Goal: Task Accomplishment & Management: Manage account settings

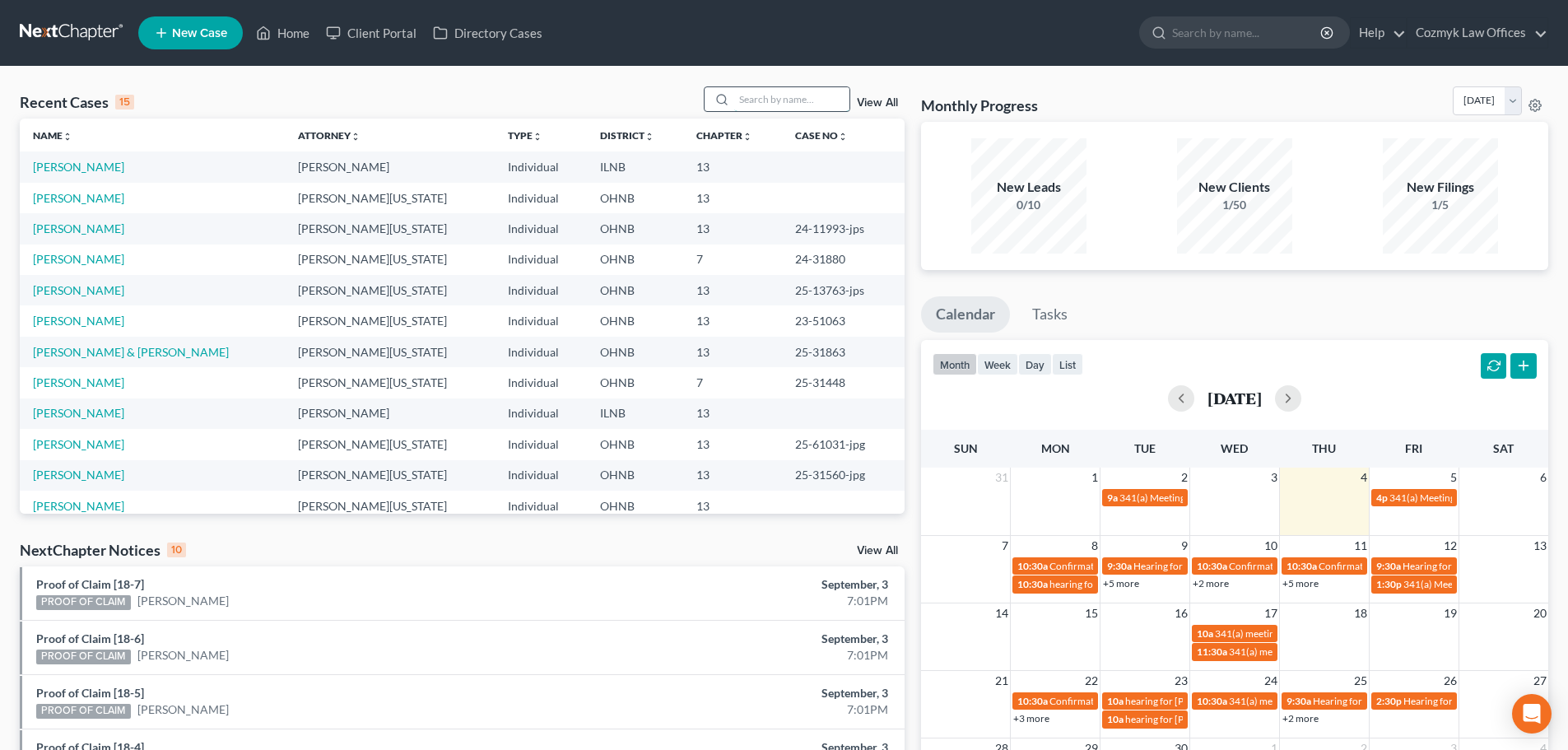
click at [770, 98] on input "search" at bounding box center [792, 99] width 115 height 24
type input "[PERSON_NAME]"
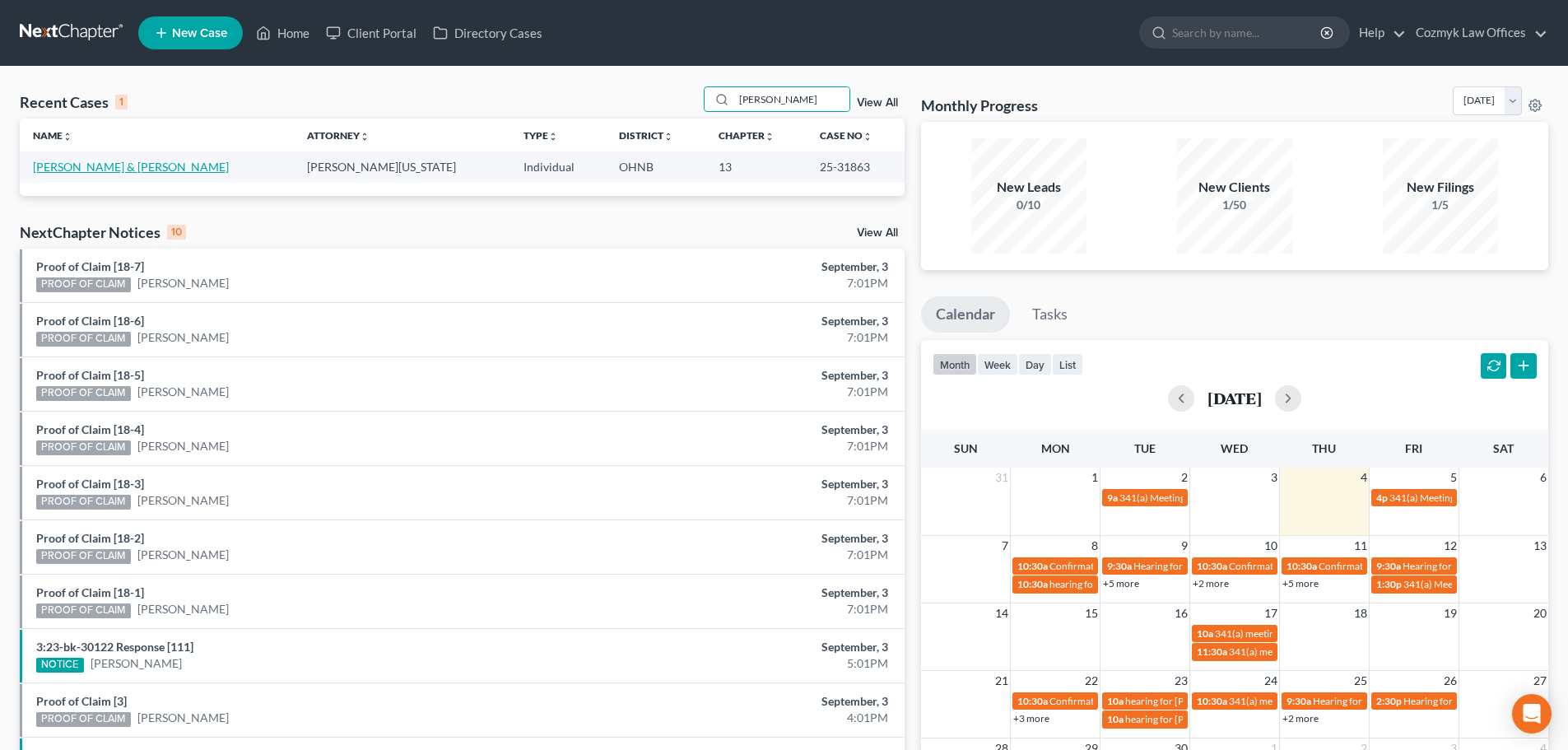
click at [80, 165] on link "[PERSON_NAME] & [PERSON_NAME]" at bounding box center [131, 166] width 196 height 14
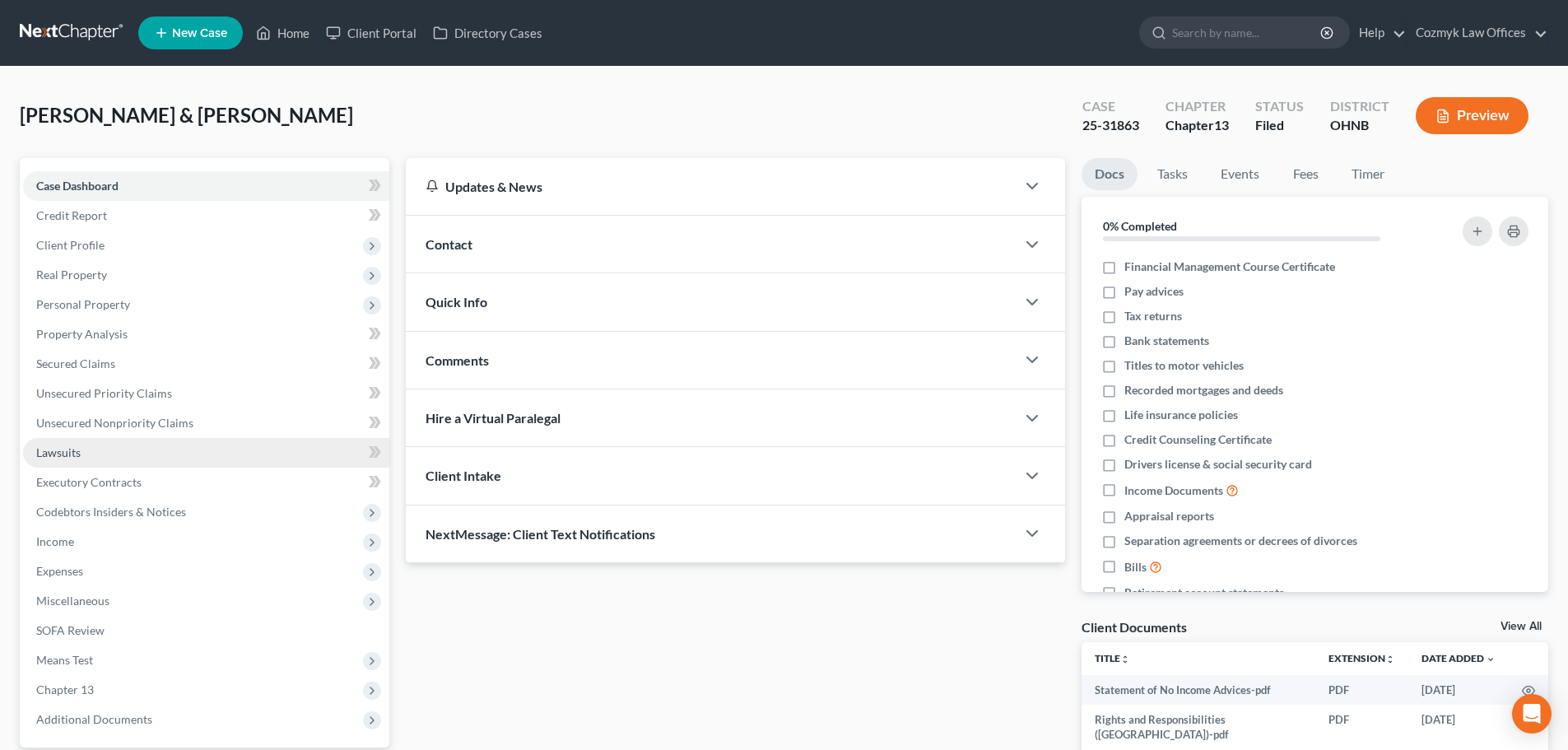
click at [51, 446] on span "Lawsuits" at bounding box center [58, 452] width 45 height 14
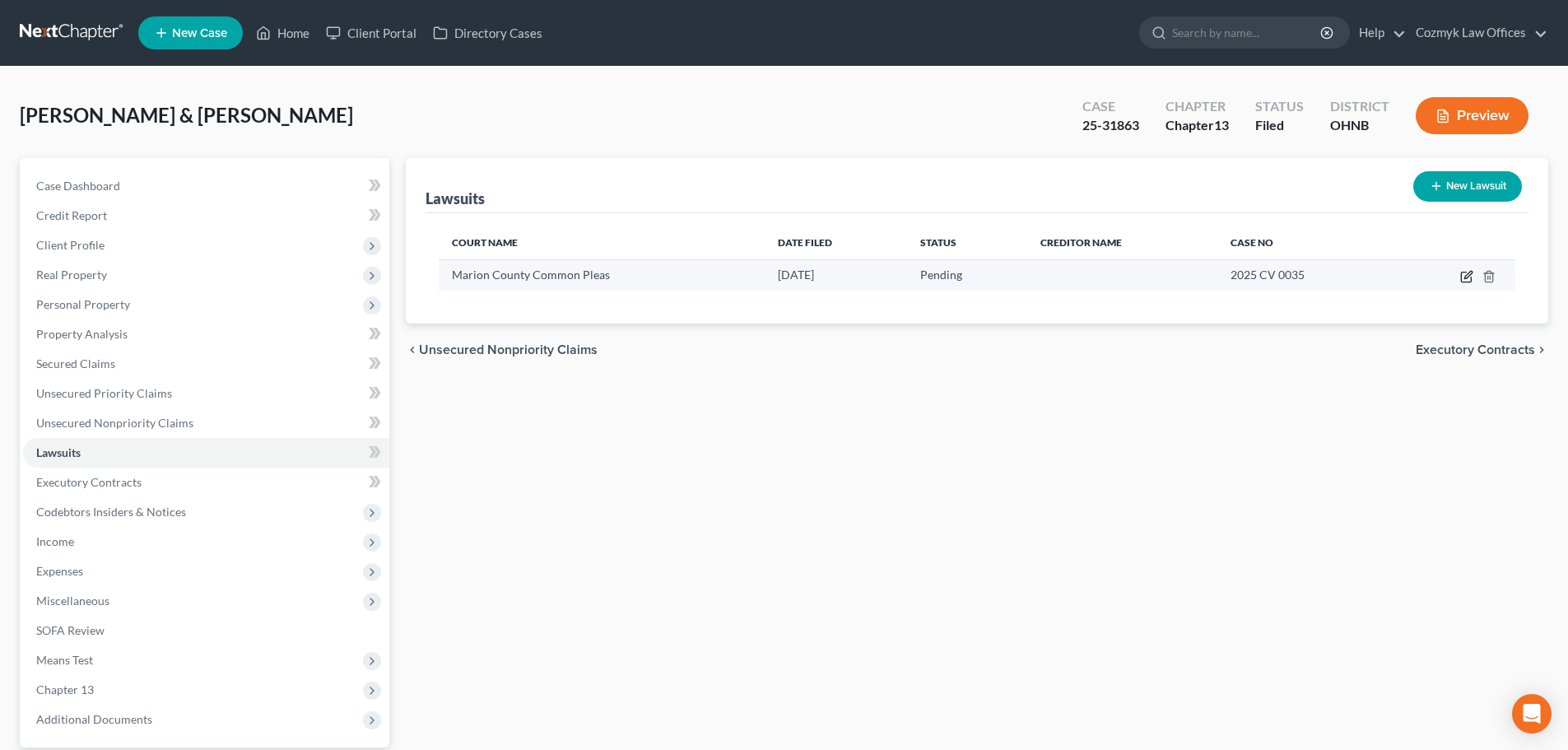
click at [1463, 275] on icon "button" at bounding box center [1467, 277] width 14 height 14
select select "36"
select select "0"
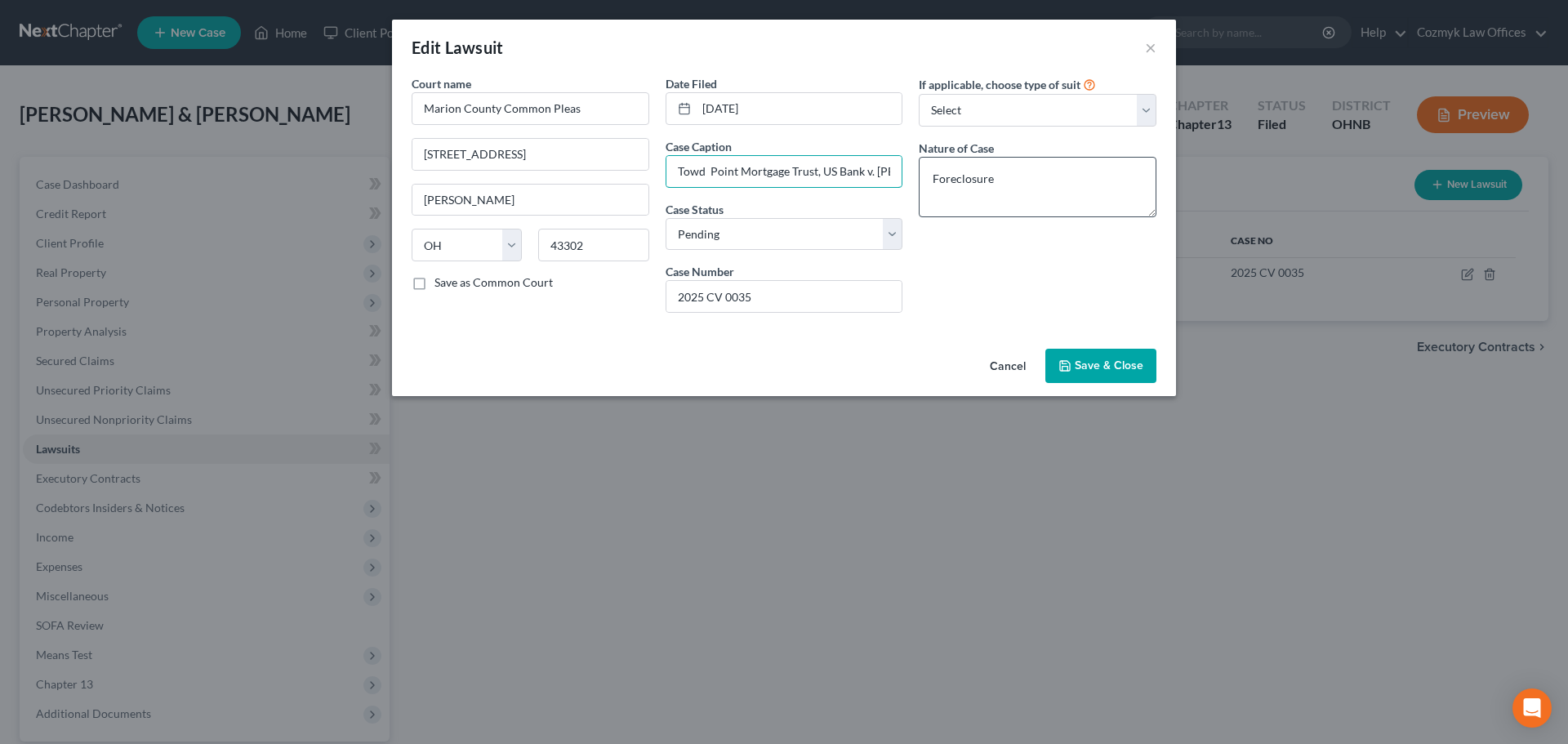
scroll to position [0, 80]
drag, startPoint x: 678, startPoint y: 170, endPoint x: 991, endPoint y: 173, distance: 313.0
click at [991, 173] on div "Court name * [GEOGRAPHIC_DATA] Pleas [STREET_ADDRESS][GEOGRAPHIC_DATA][PERSON_N…" at bounding box center [784, 200] width 761 height 251
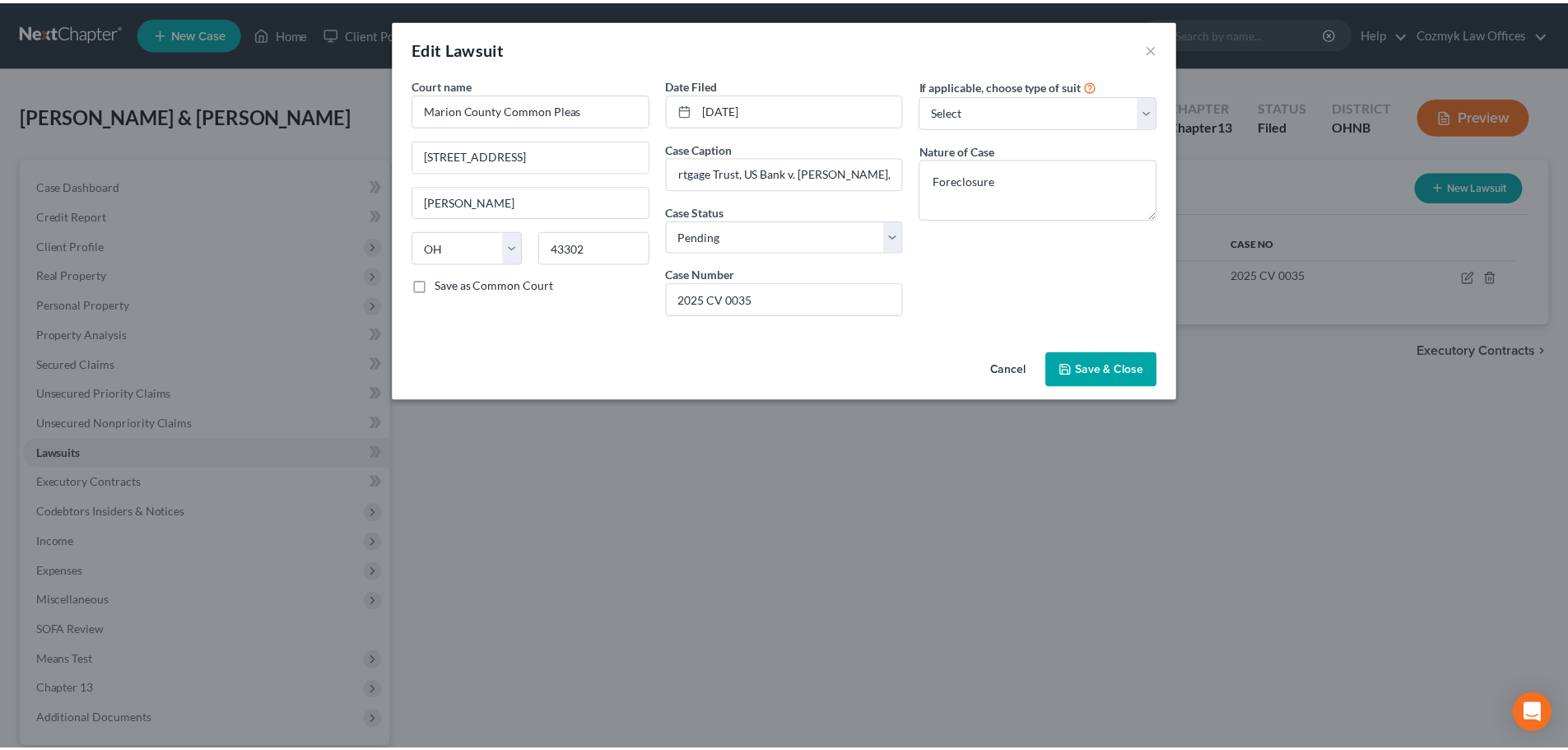
scroll to position [0, 0]
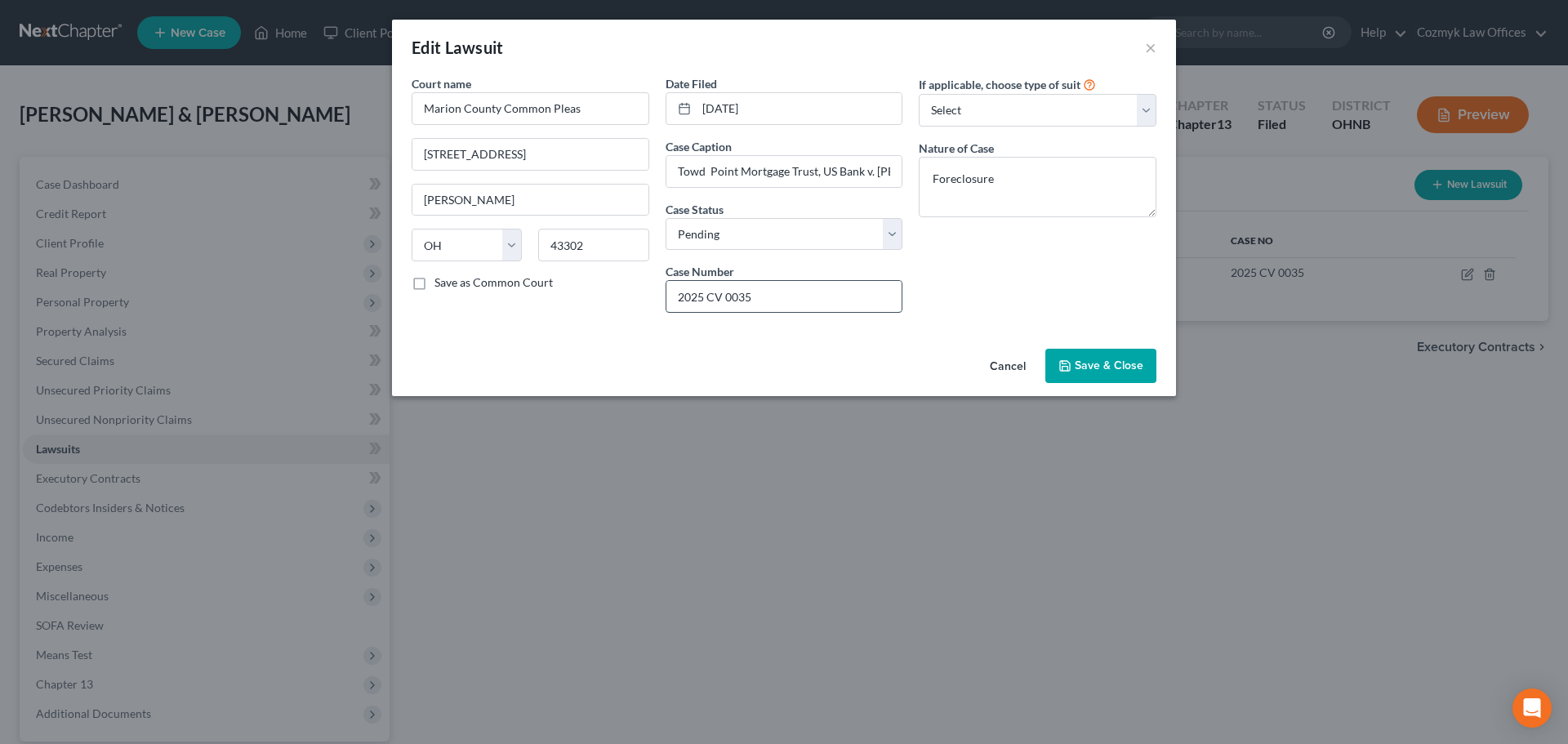
drag, startPoint x: 758, startPoint y: 297, endPoint x: 670, endPoint y: 297, distance: 88.0
click at [670, 297] on input "2025 CV 0035" at bounding box center [784, 296] width 236 height 31
click at [1012, 372] on button "Cancel" at bounding box center [1007, 366] width 62 height 33
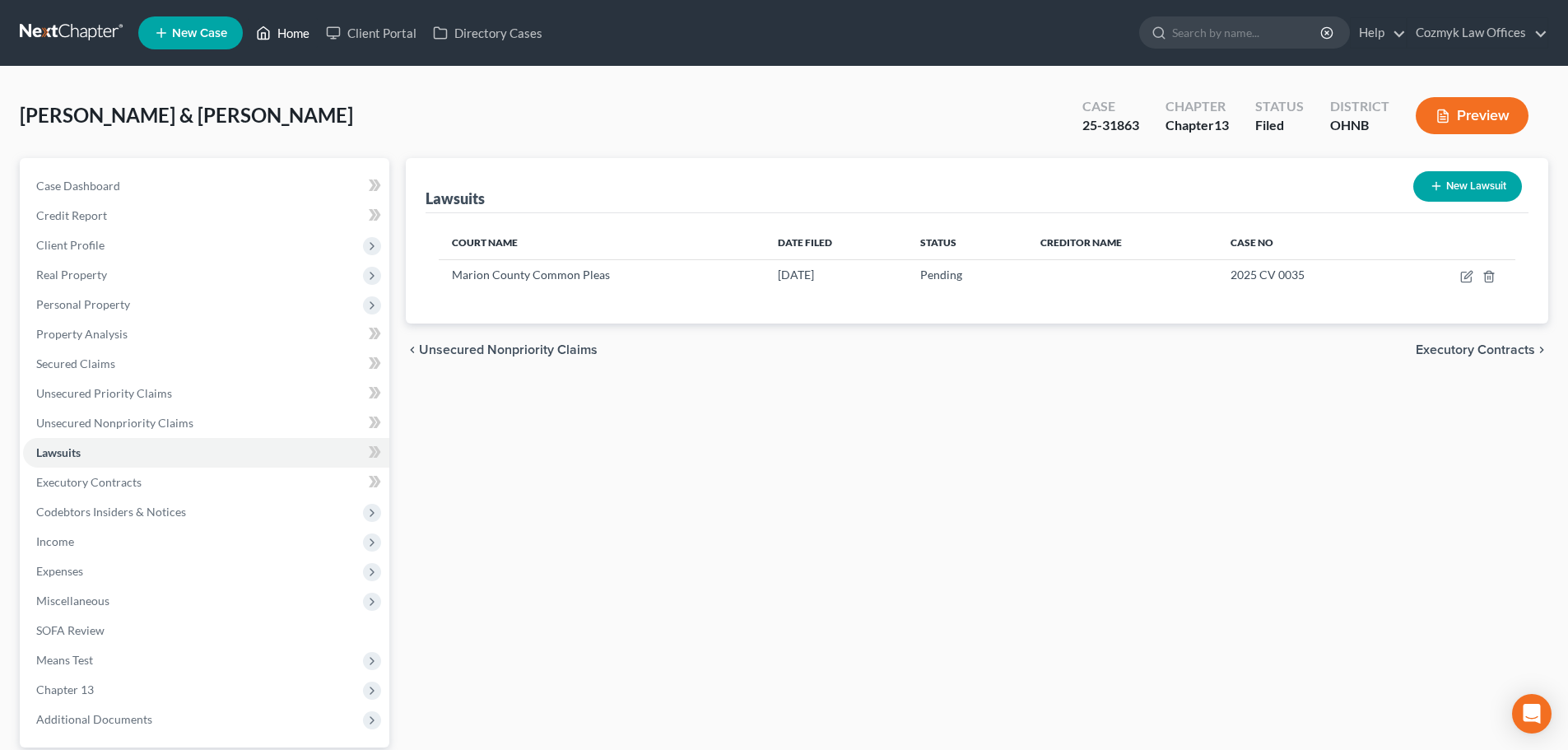
click at [287, 24] on link "Home" at bounding box center [282, 32] width 70 height 30
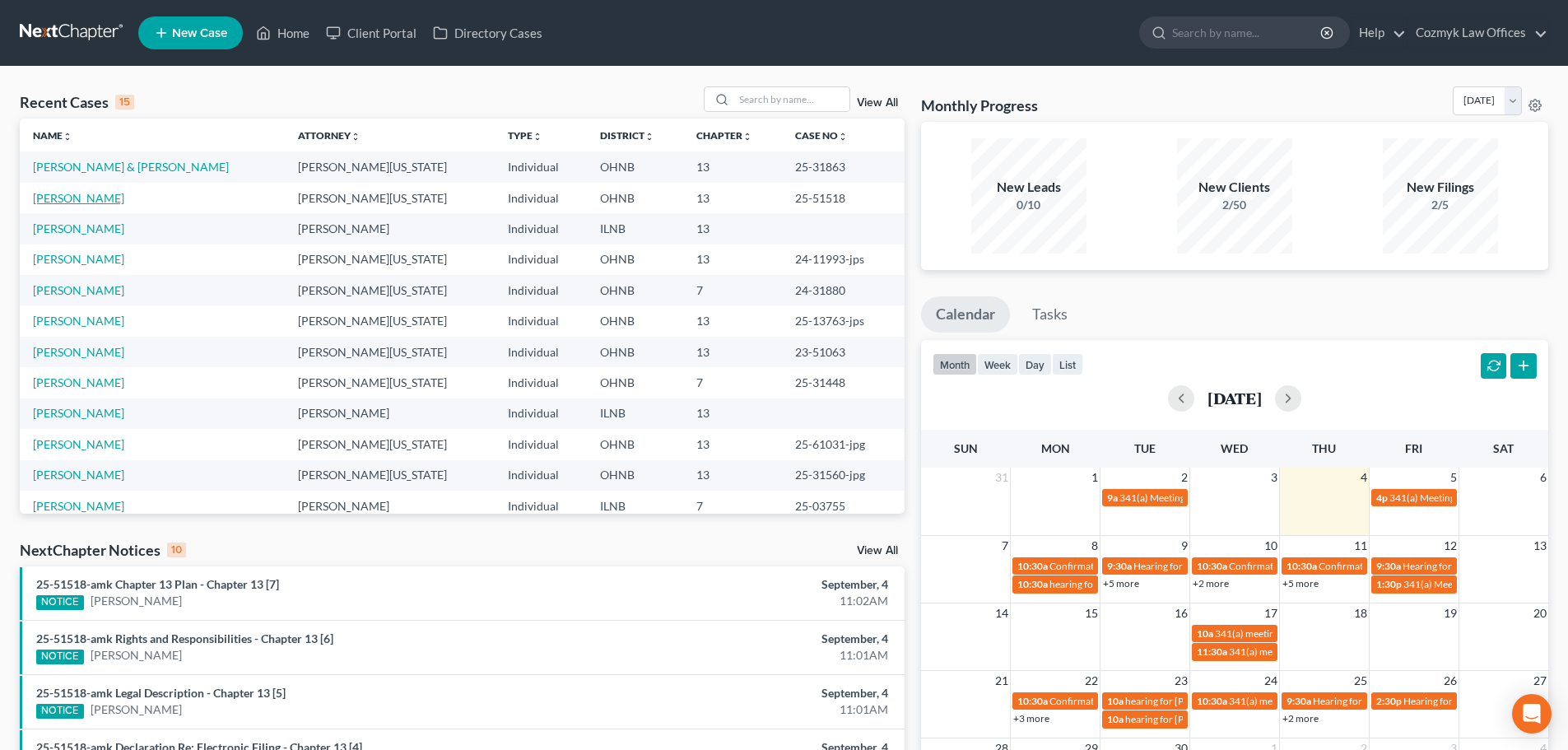
click at [81, 193] on link "[PERSON_NAME]" at bounding box center [79, 198] width 91 height 14
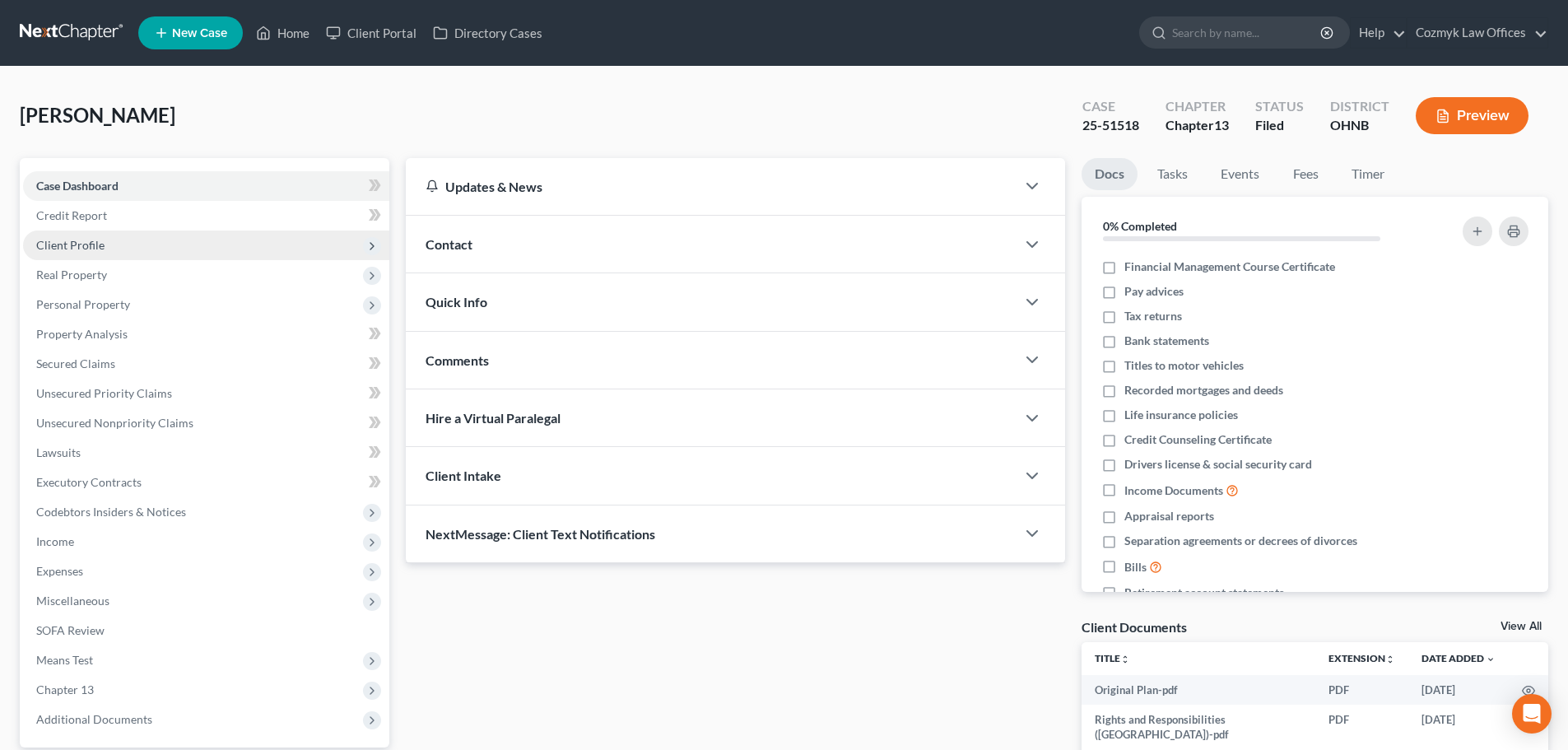
click at [193, 242] on span "Client Profile" at bounding box center [206, 245] width 367 height 30
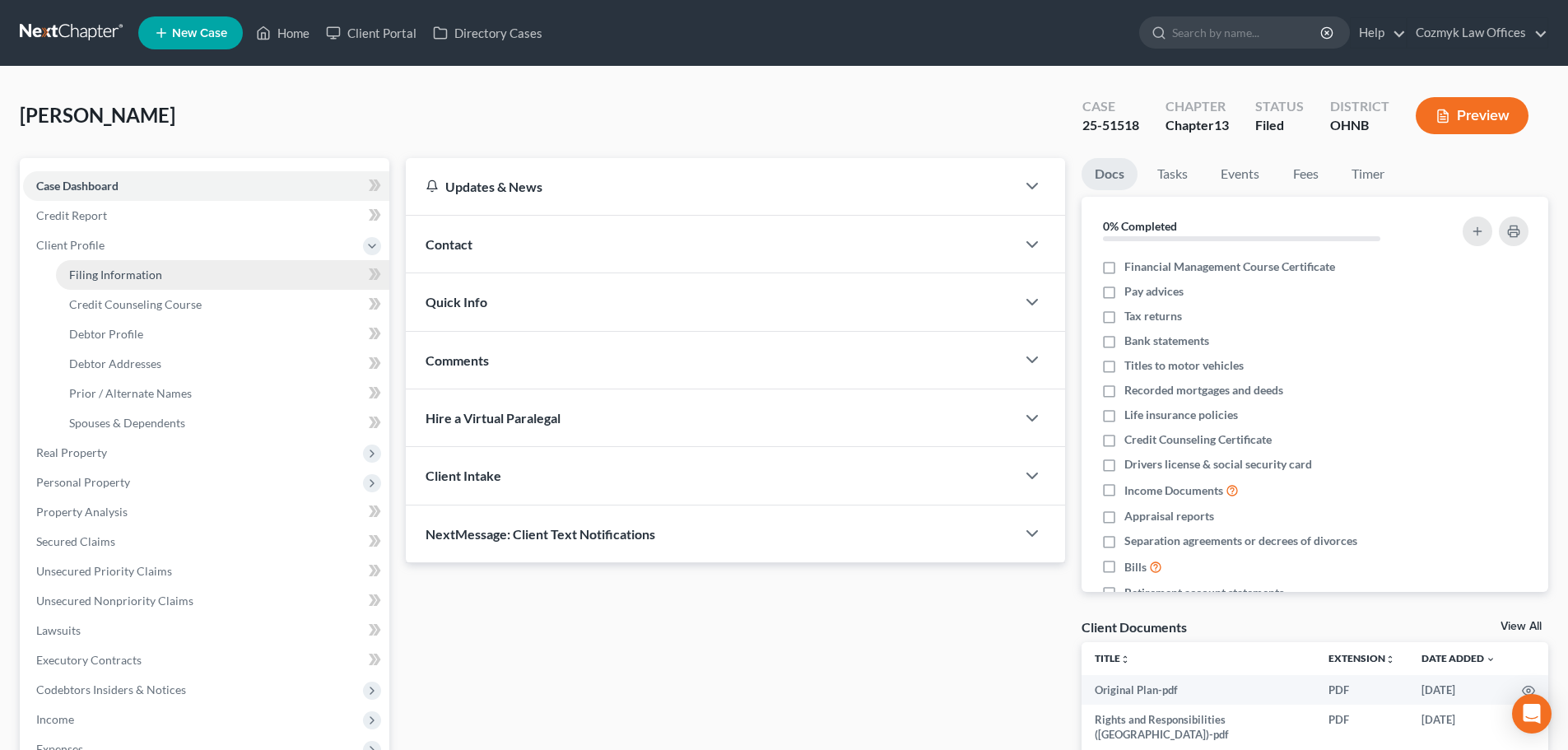
click at [197, 274] on link "Filing Information" at bounding box center [222, 274] width 334 height 30
select select "1"
select select "0"
select select "3"
select select "36"
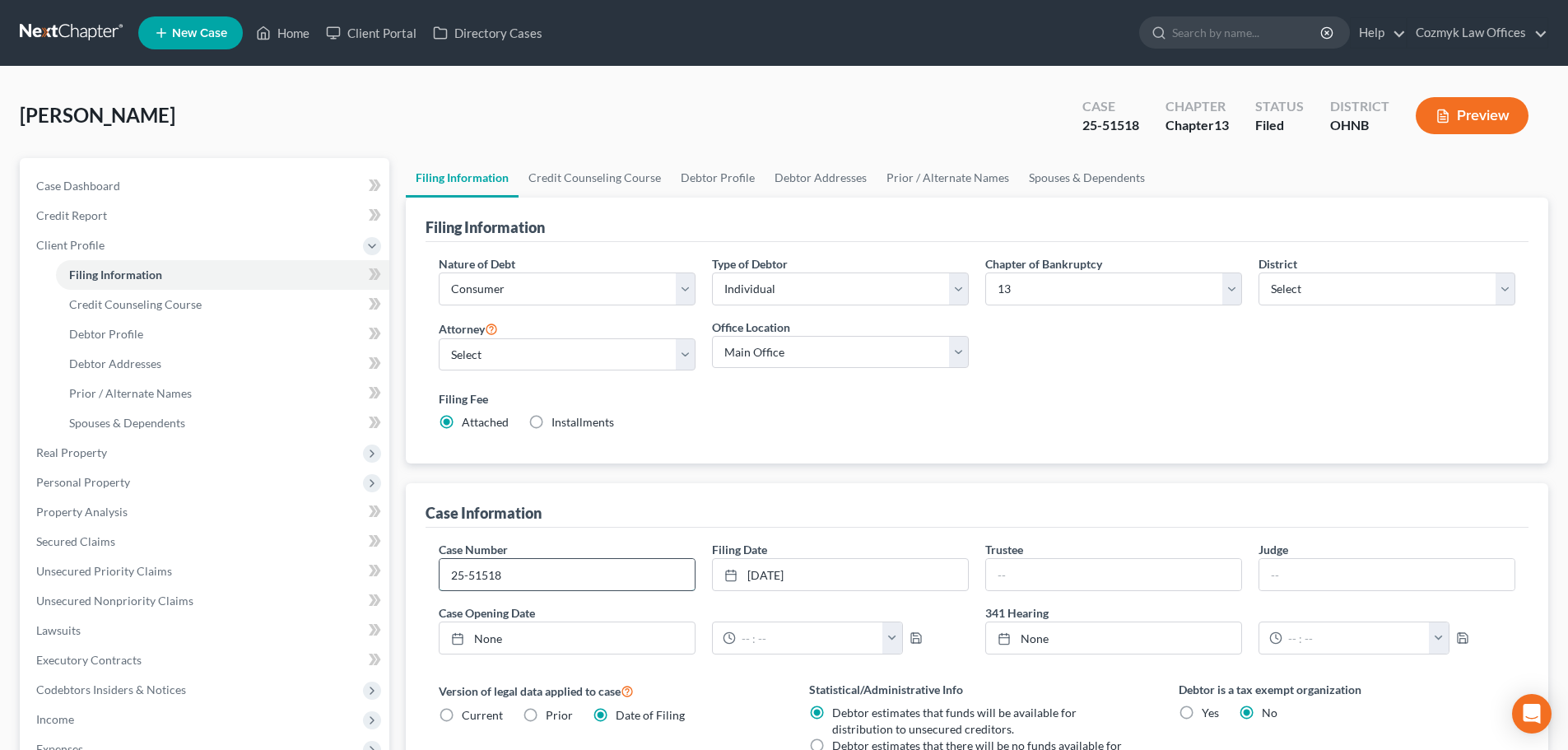
click at [560, 581] on input "25-51518" at bounding box center [567, 574] width 255 height 31
type input "25-51518-amk"
click at [1089, 575] on input "text" at bounding box center [1113, 574] width 255 height 31
type input "[PERSON_NAME]"
click at [1373, 572] on input "text" at bounding box center [1387, 574] width 255 height 31
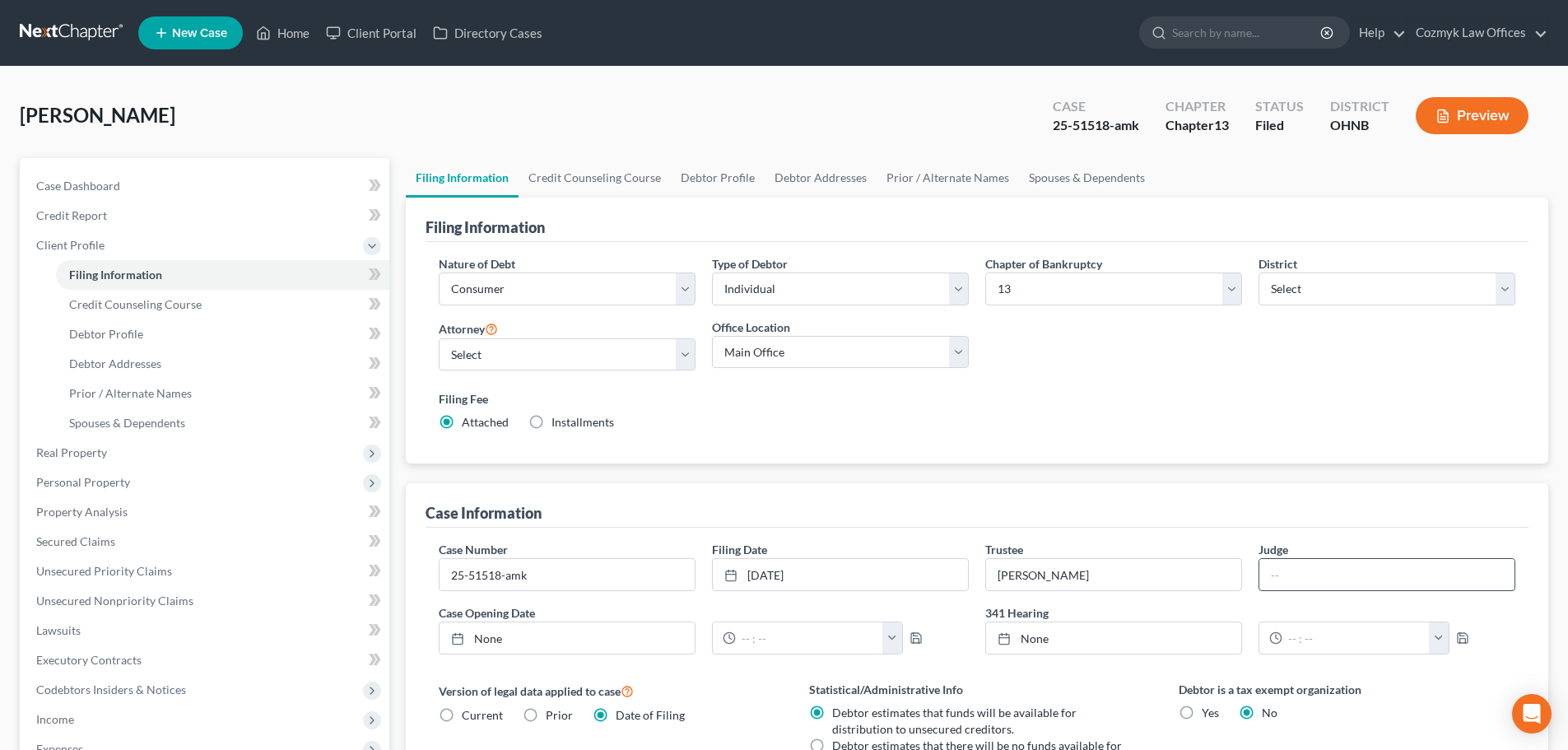
type input "[PERSON_NAME]"
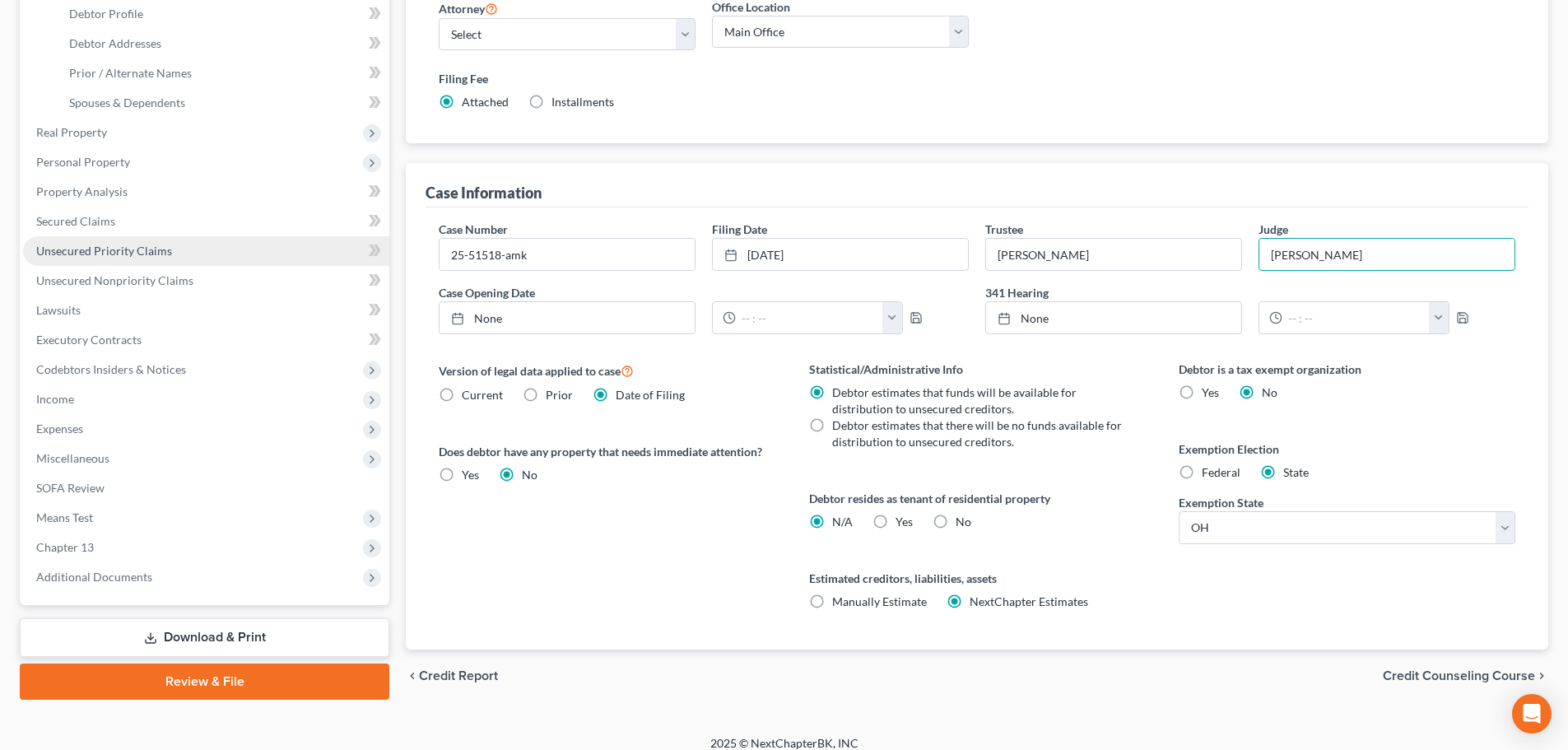
scroll to position [329, 0]
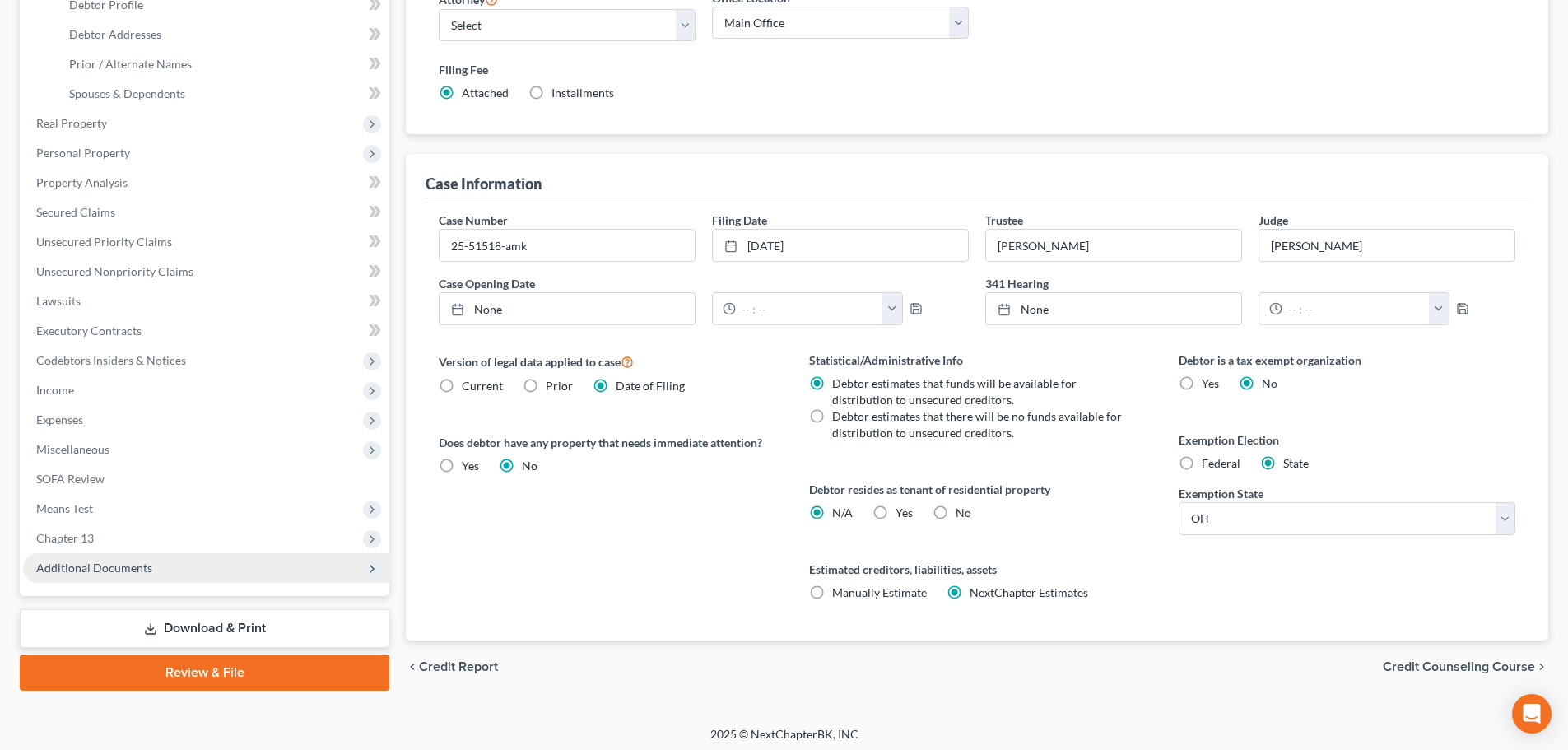
click at [159, 561] on span "Additional Documents" at bounding box center [206, 568] width 367 height 30
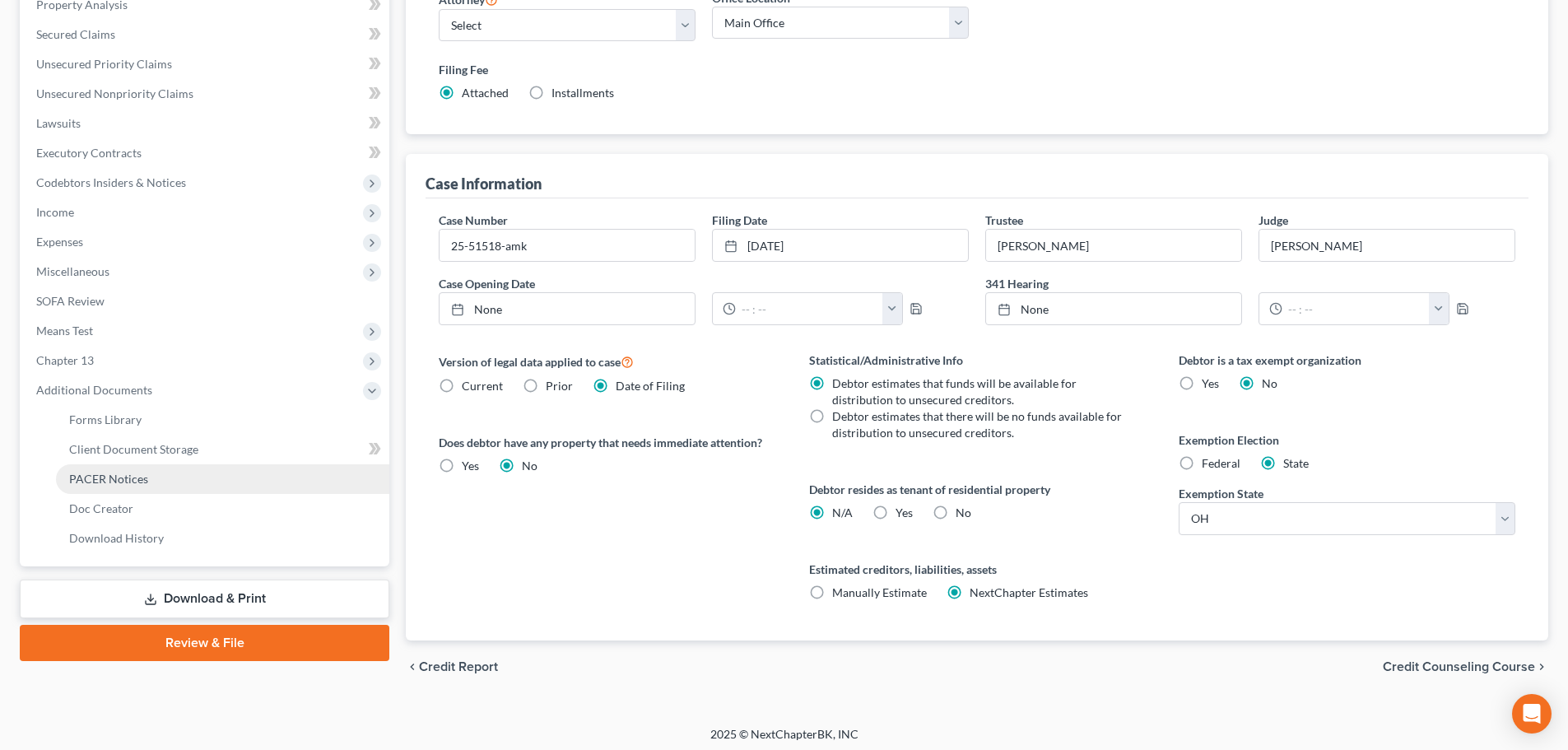
click at [137, 474] on span "PACER Notices" at bounding box center [109, 478] width 79 height 14
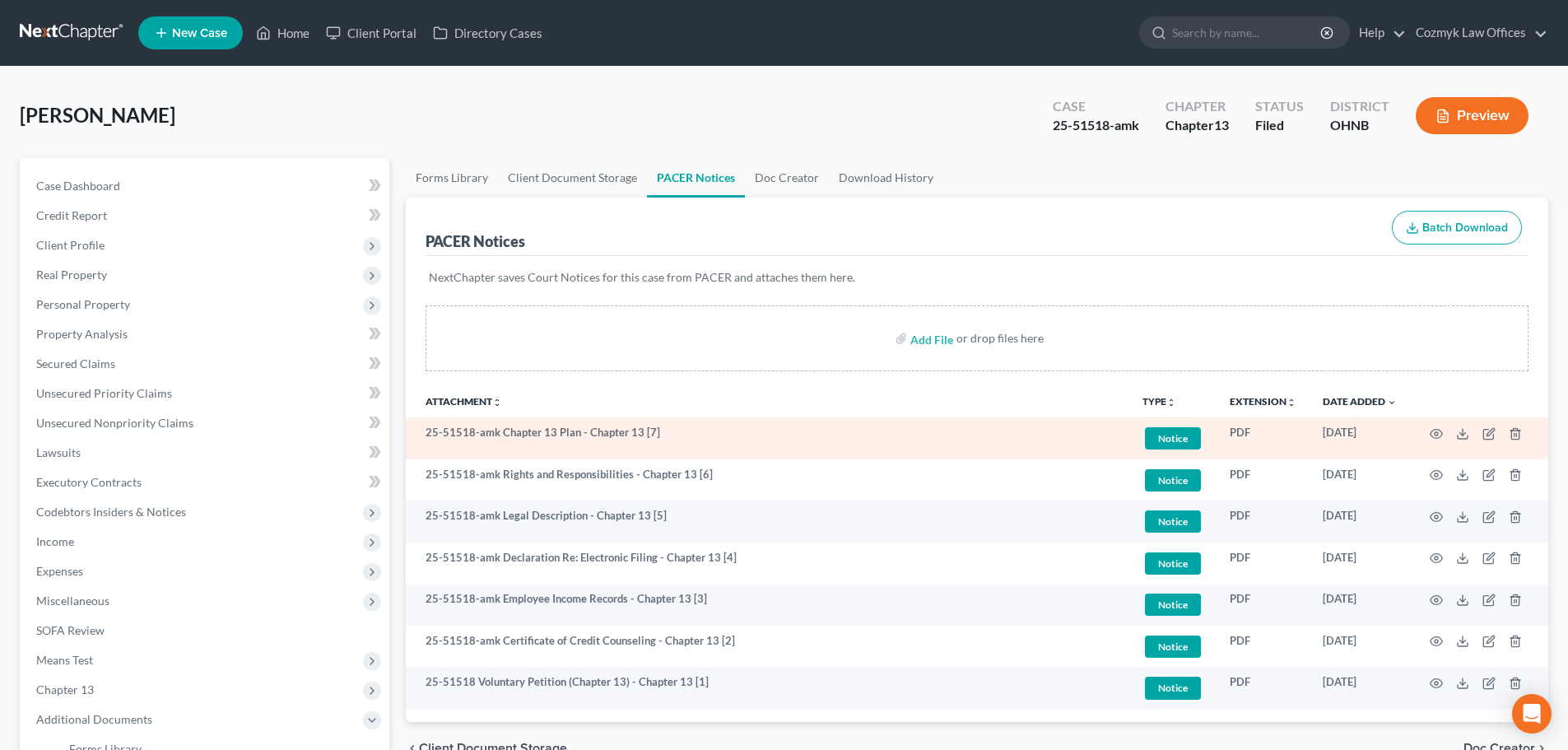
click at [1447, 442] on td at bounding box center [1479, 438] width 139 height 42
click at [1441, 436] on icon "button" at bounding box center [1437, 434] width 14 height 14
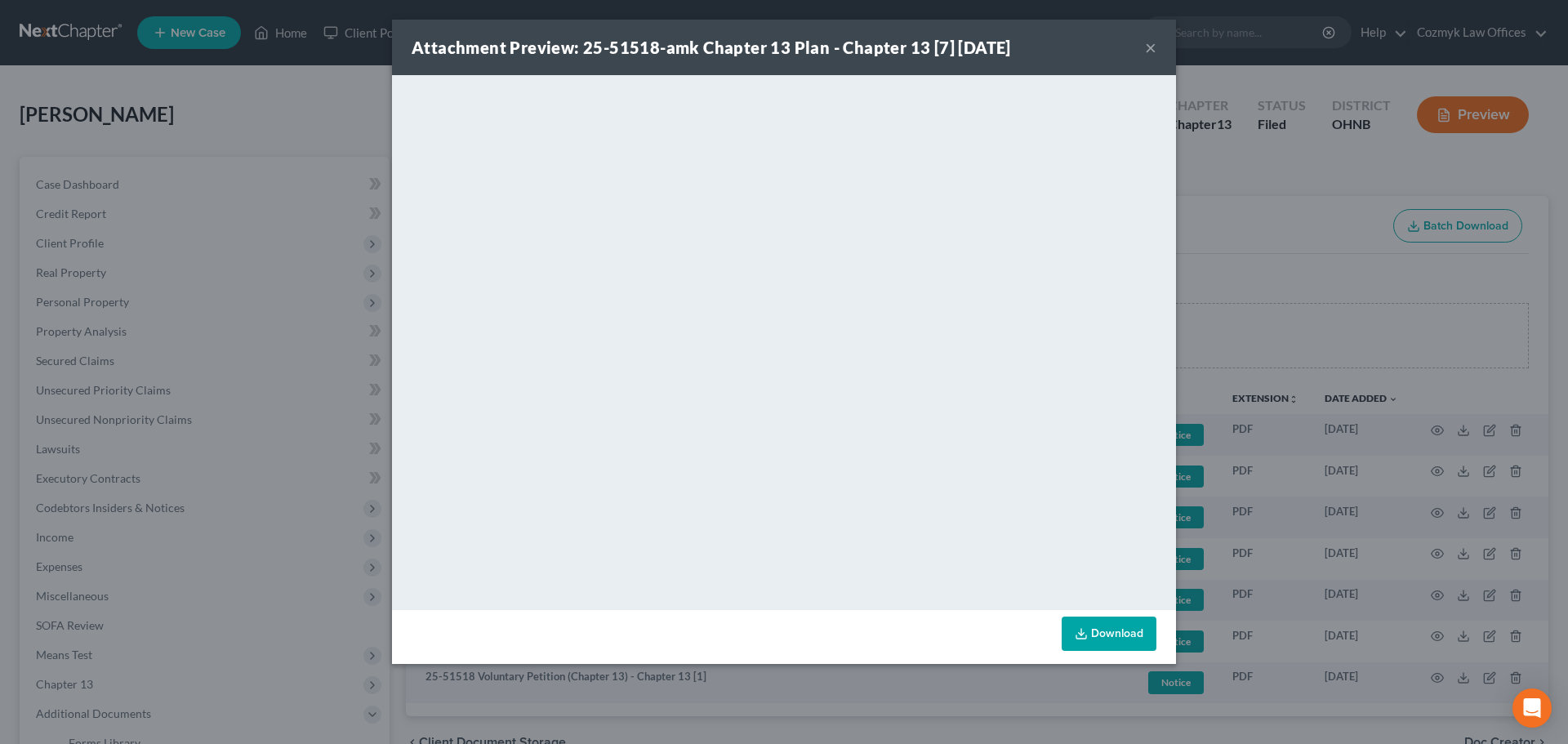
click at [1156, 49] on button "×" at bounding box center [1151, 47] width 12 height 19
